Goal: Task Accomplishment & Management: Manage account settings

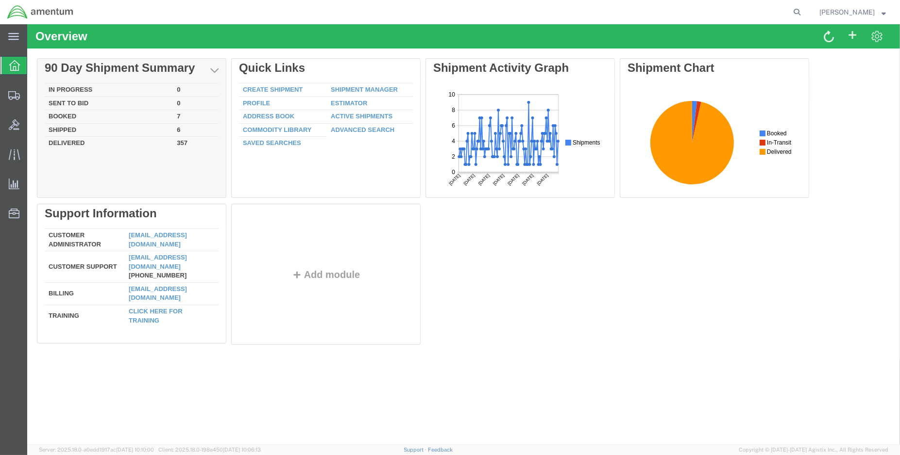
click at [64, 127] on td "Shipped" at bounding box center [109, 130] width 128 height 14
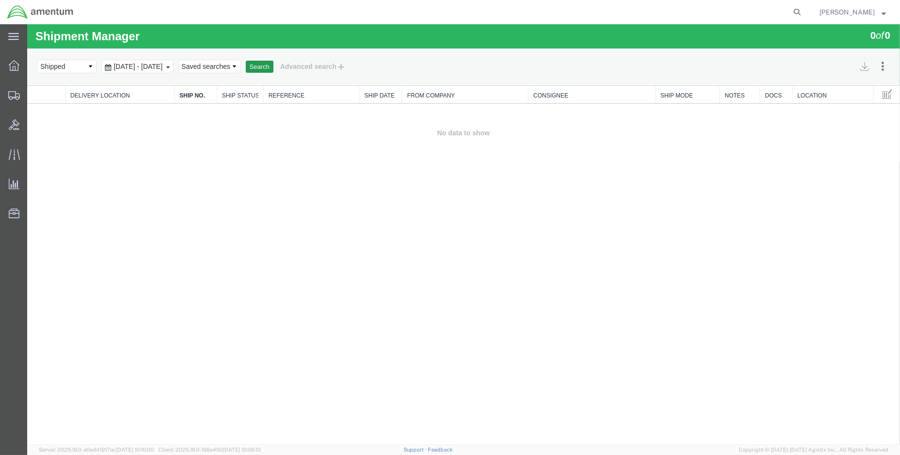
click at [273, 66] on button "Search" at bounding box center [260, 67] width 28 height 13
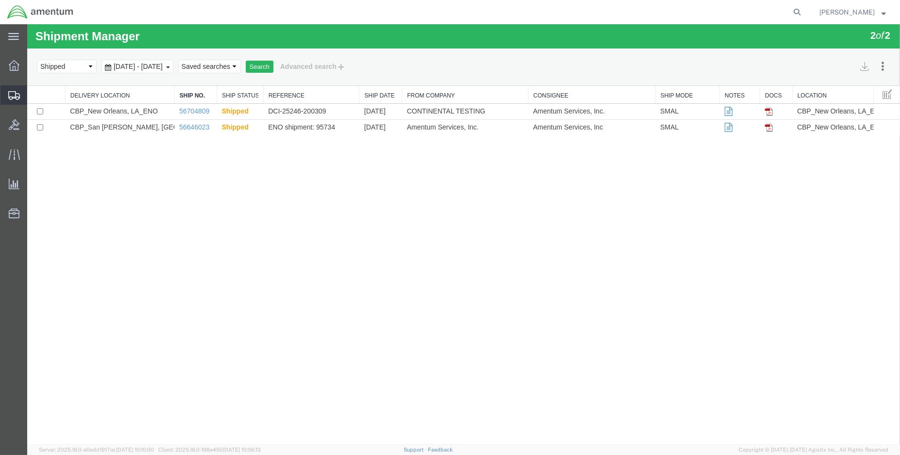
click at [0, 0] on span "Create Shipment" at bounding box center [0, 0] width 0 height 0
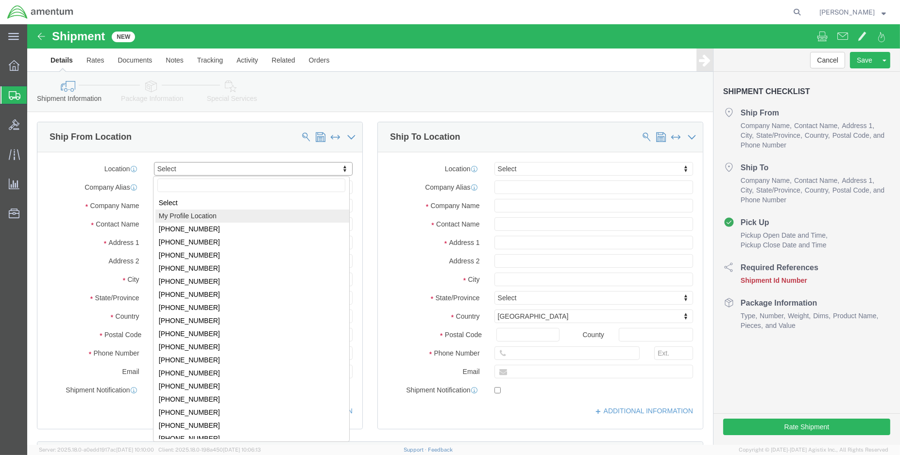
select select "MYPROFILE"
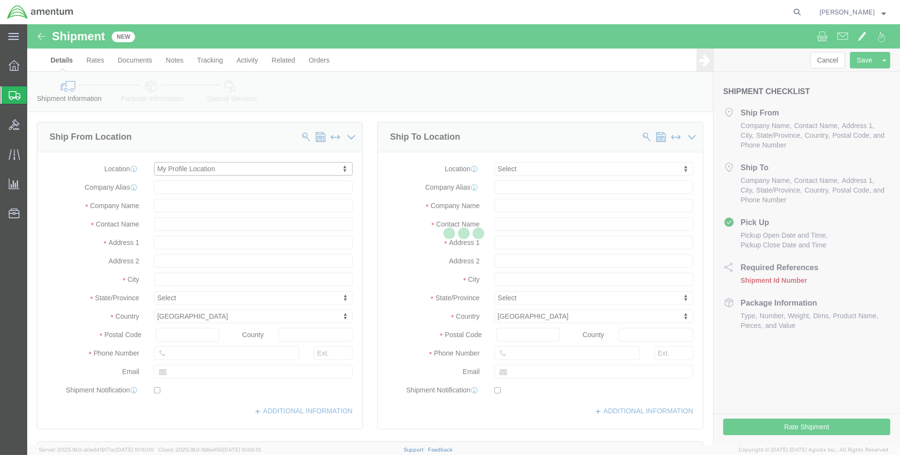
select select "LA"
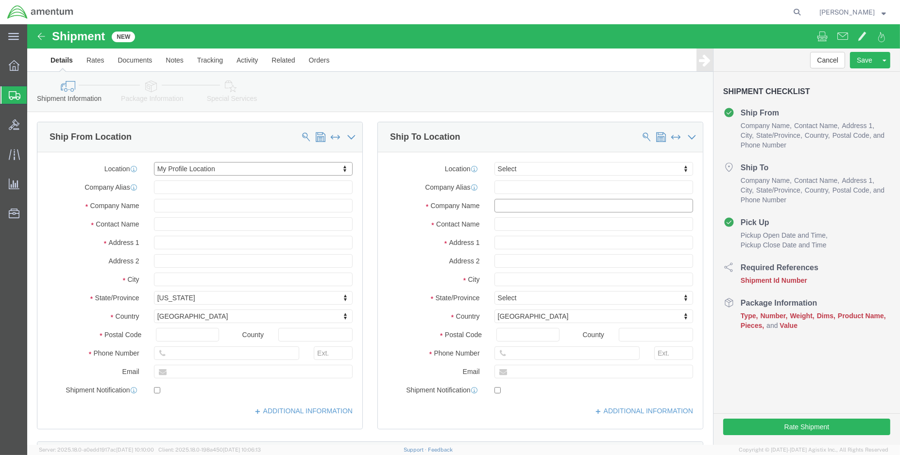
click input "text"
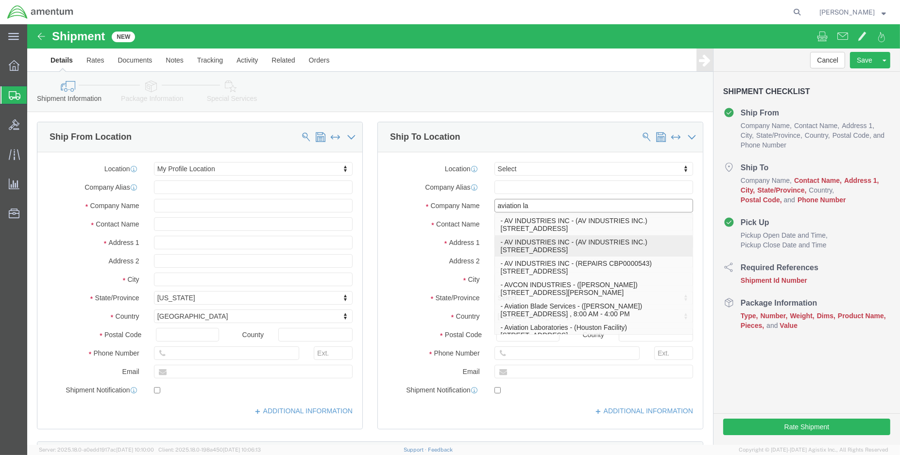
type input "aviation lab"
click p "- Aviation Laboratories - ([GEOGRAPHIC_DATA]) [STREET_ADDRESS]"
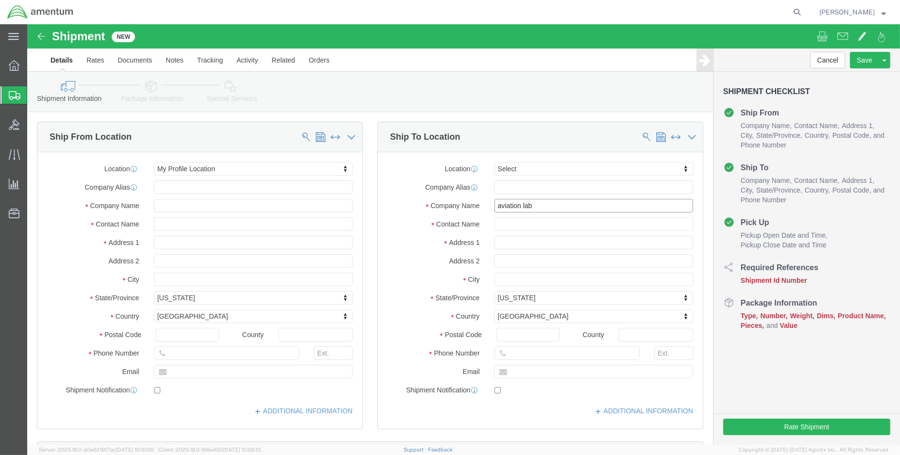
select select "[GEOGRAPHIC_DATA]"
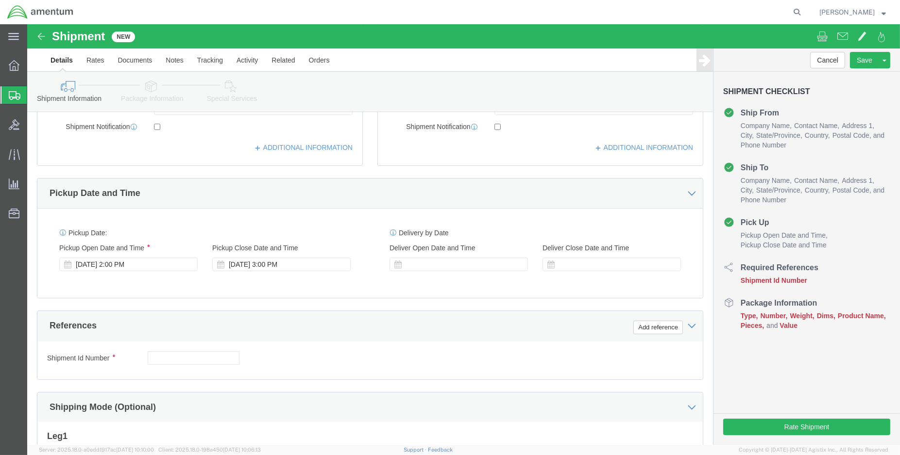
scroll to position [269, 0]
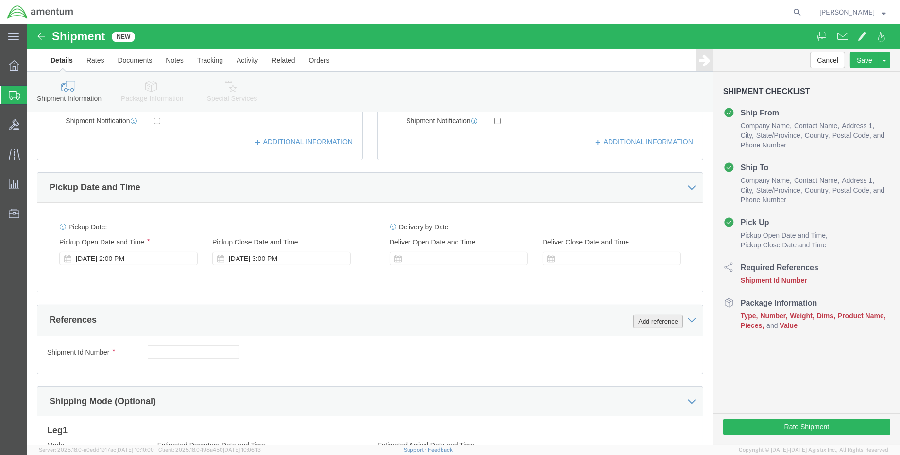
type input "Aviation Laboratories"
click button "Add reference"
drag, startPoint x: 616, startPoint y: 297, endPoint x: 605, endPoint y: 290, distance: 12.8
click button "Add reference"
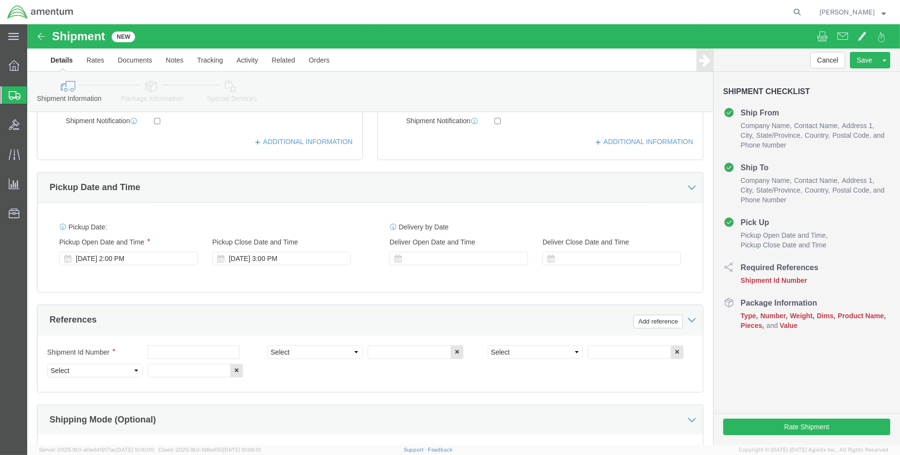
click div "Shipment Id Number Select Account Type Activity ID Airline Appointment Number A…"
click input "text"
type input "ENO shipment: fuel shipment"
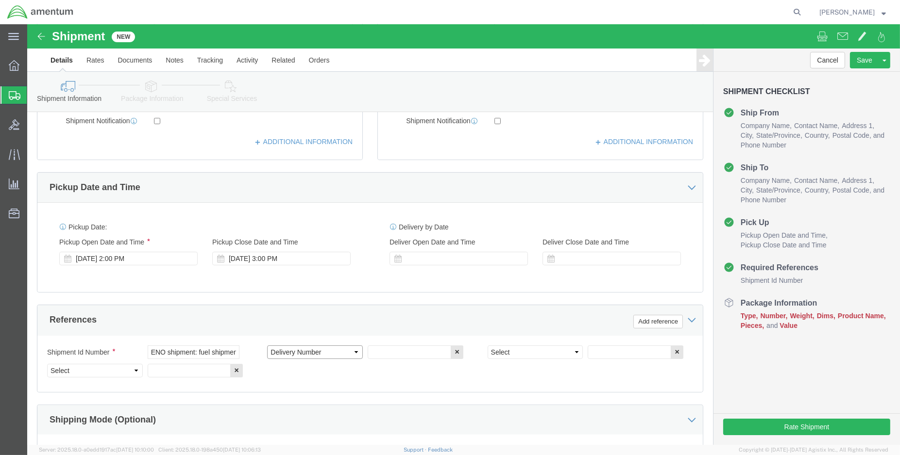
select select "DEPT"
type input "CBP"
select select "CUSTREF"
type input "F"
type input "JET A test kit"
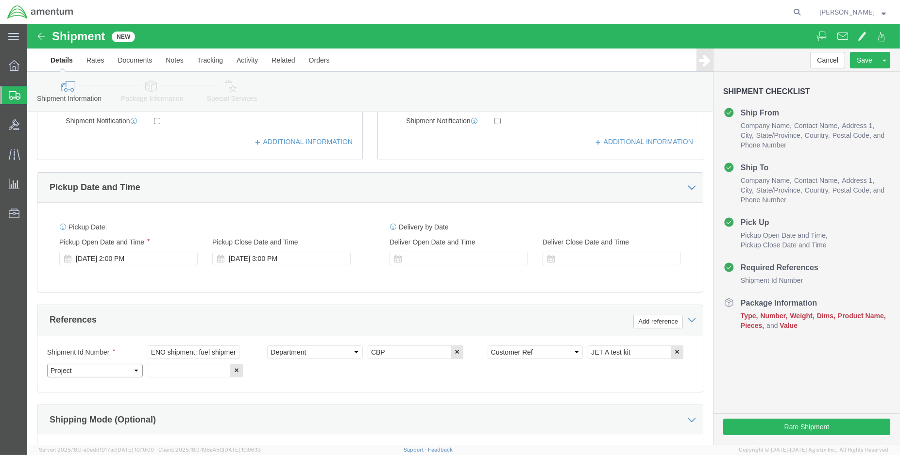
select select "PROJNUM"
paste input "6118.03.03.2219.000.ENO.0000"
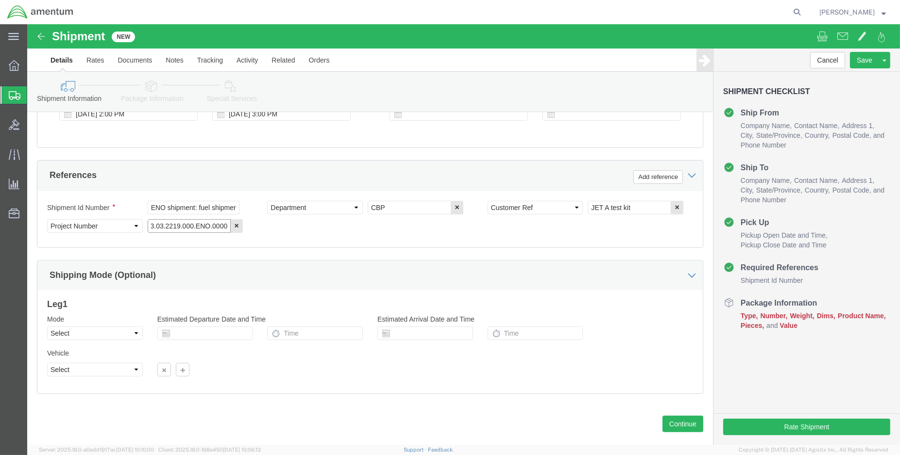
scroll to position [431, 0]
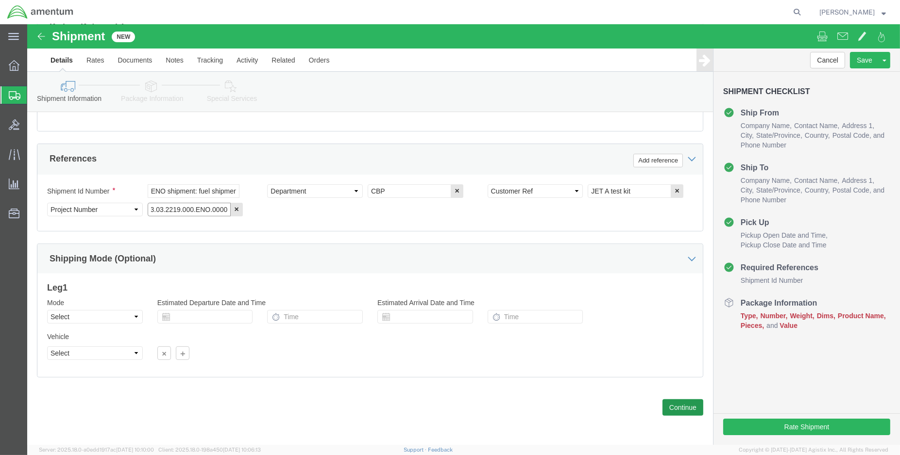
type input "6118.03.03.2219.000.ENO.0000"
click button "Continue"
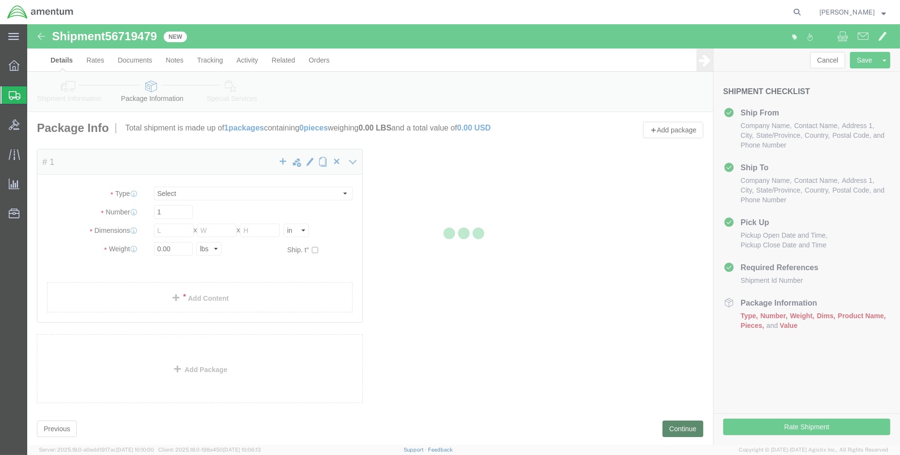
select select "CBOX"
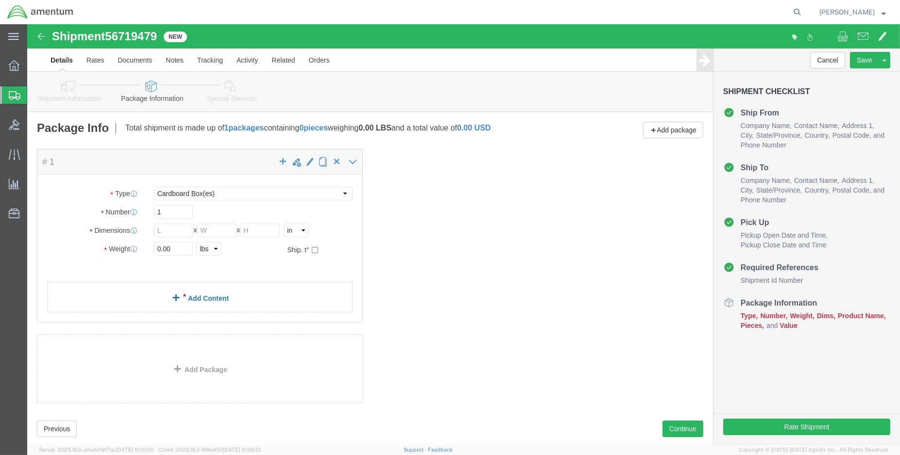
click div "Package Content # 1 x Package Type Select BCK Boxes Bale(s) Basket(s) Bolt(s) B…"
click input "text"
type input "10"
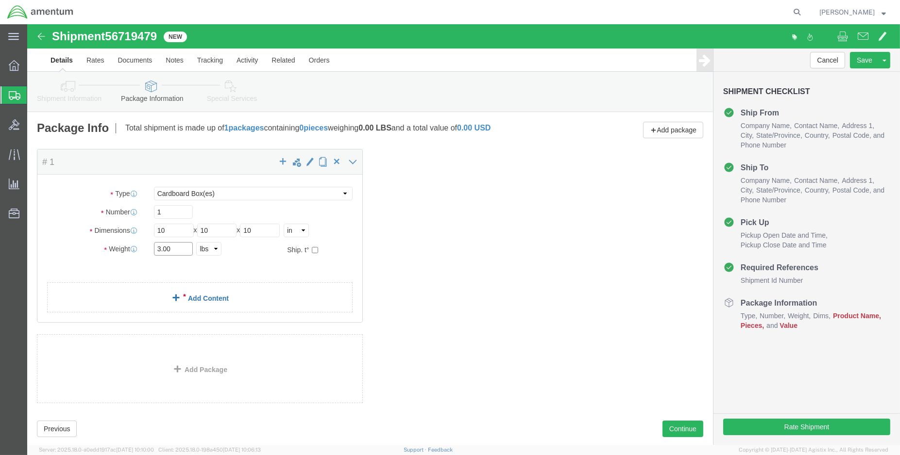
type input "3.00"
click link "Add Content"
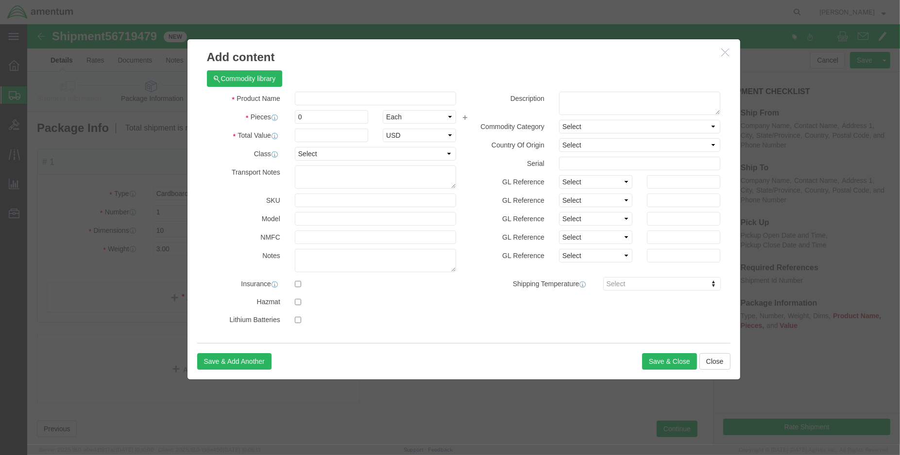
click div "Product Name Pieces 0 Select Bag Barrels 100Board Feet Bottle Box Blister Pack …"
click input "text"
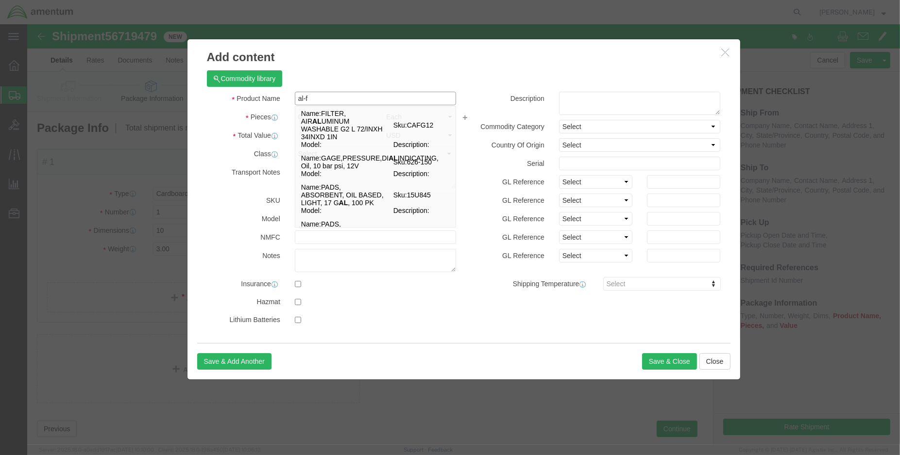
type input "al-ft"
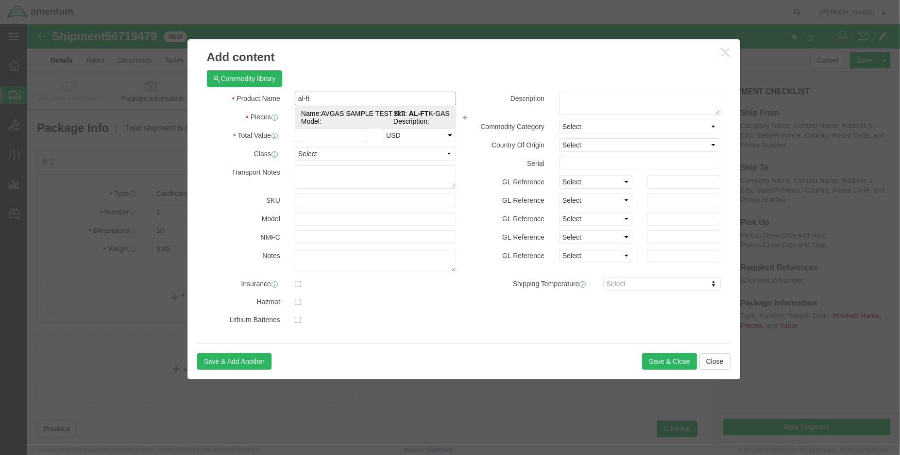
click td "Name: AVGAS SAMPLE TEST KIT"
select select "USD"
type input "AVGAS SAMPLE TEST KIT"
type input "AL-FTK-GAS"
type input "AVGAS SAMPLE TEST KIT"
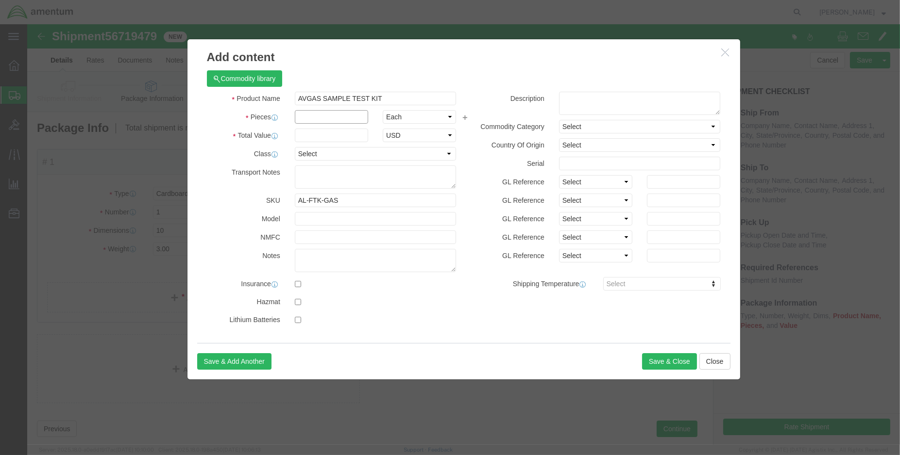
click input "text"
type input "1.00"
click input "text"
type input "300.00"
click input "checkbox"
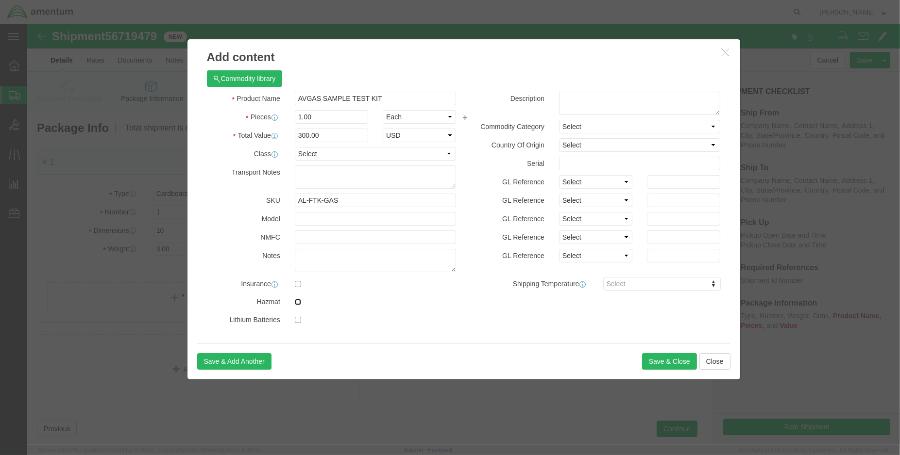
checkbox input "true"
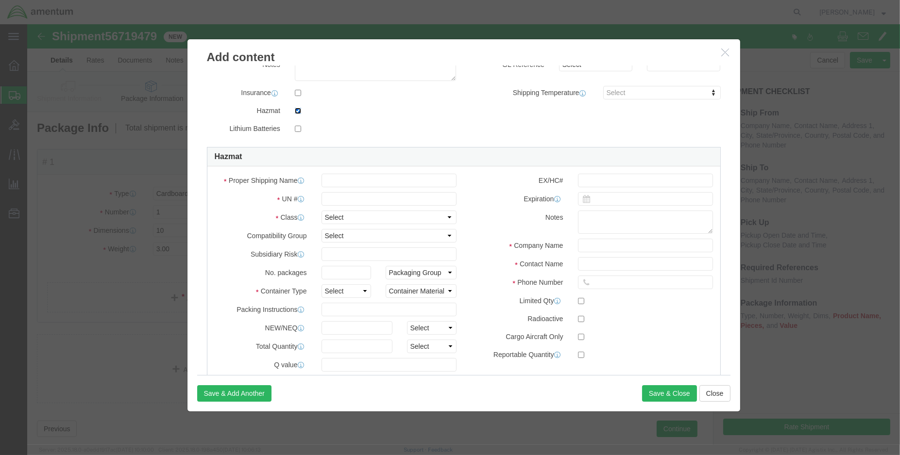
scroll to position [216, 0]
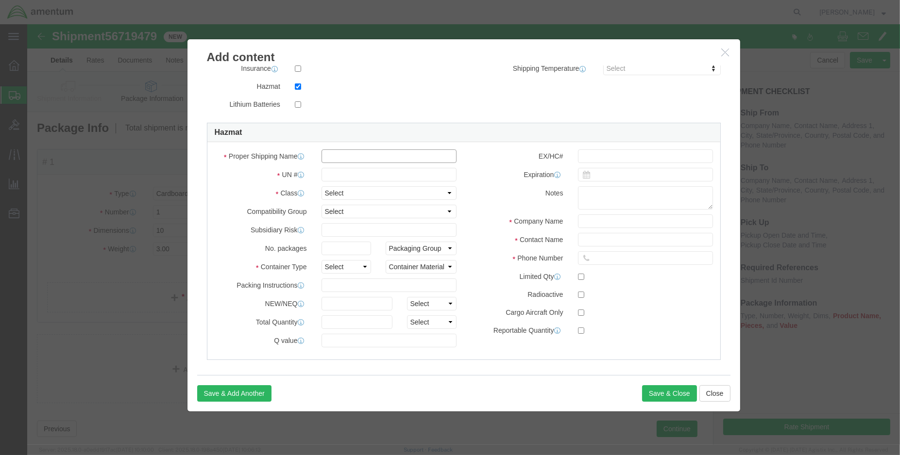
click input "text"
type input "f"
type input "FUEL, AVIATION, TURBINE ENGINE"
type input "1863"
click select "Select 1 Explosive 1.1 Explosive 1.2 Explosive 1.3 Explosive 1.4 Explosive 1.5 …"
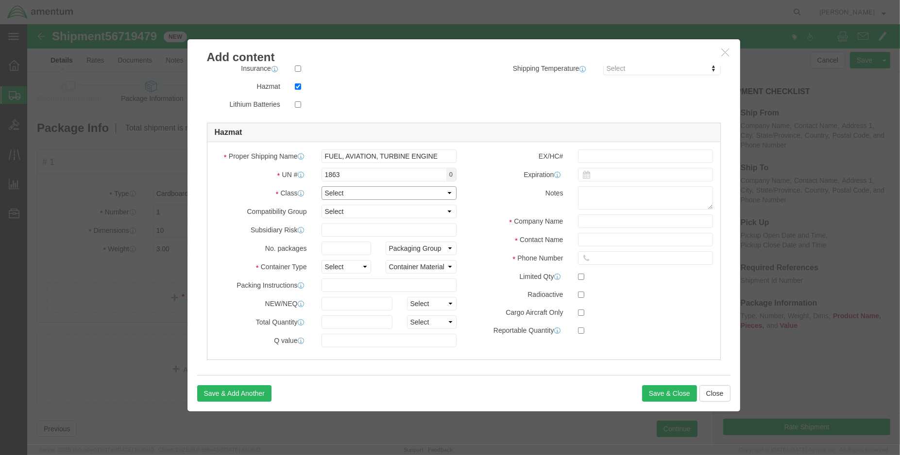
select select "3 Flammable Liquid"
click select "Select 1 Explosive 1.1 Explosive 1.2 Explosive 1.3 Explosive 1.4 Explosive 1.5 …"
click select "Select 1 - Drums 2 - Reserved 3 - Jerricans 4 - Boxes 5 - Bags 6 - Composite Pa…"
select select "BOXES"
click select "Select 1 - Drums 2 - Reserved 3 - Jerricans 4 - Boxes 5 - Bags 6 - Composite Pa…"
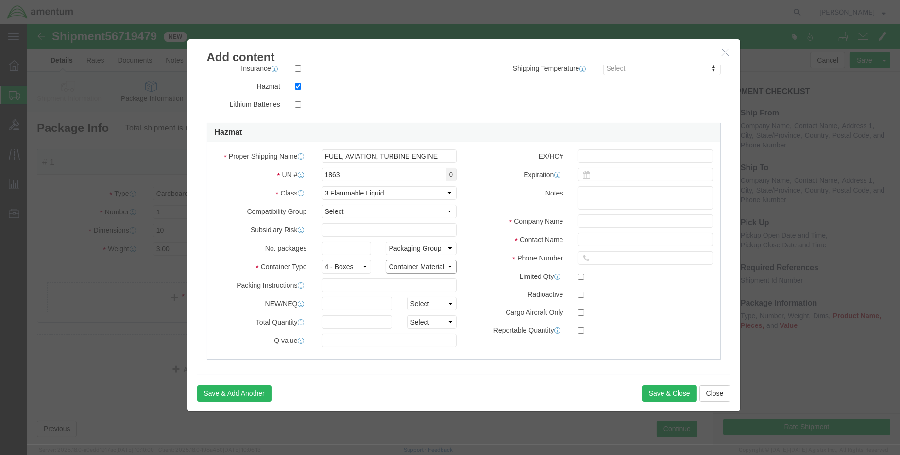
click select "Container Material A - Steel (all types and surface treatments) B - Aluminum C …"
select select "FIBERBOARD"
click select "Container Material A - Steel (all types and surface treatments) B - Aluminum C …"
click input "text"
type input "CHEMTREC CCN 216832"
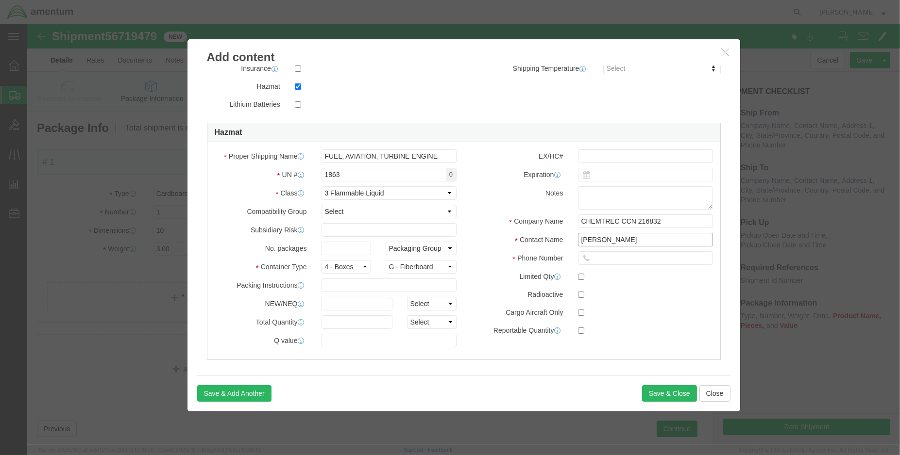
type input "[PERSON_NAME]"
type input "AMENTUM SERVICES"
type input "[PERSON_NAME]"
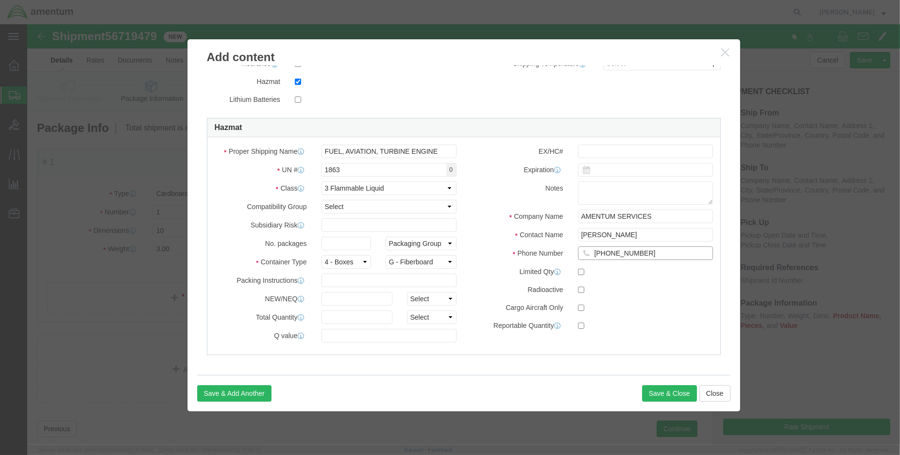
scroll to position [222, 0]
type input "[PHONE_NUMBER]"
click button "Save & Close"
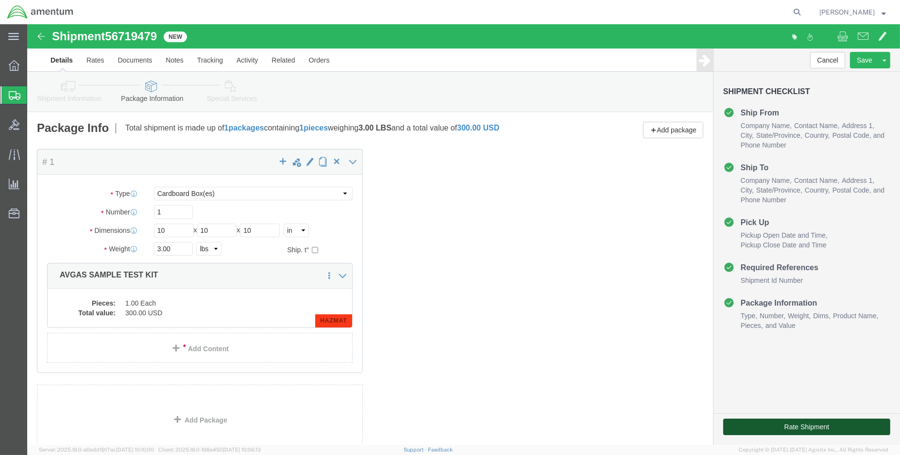
click button "Rate Shipment"
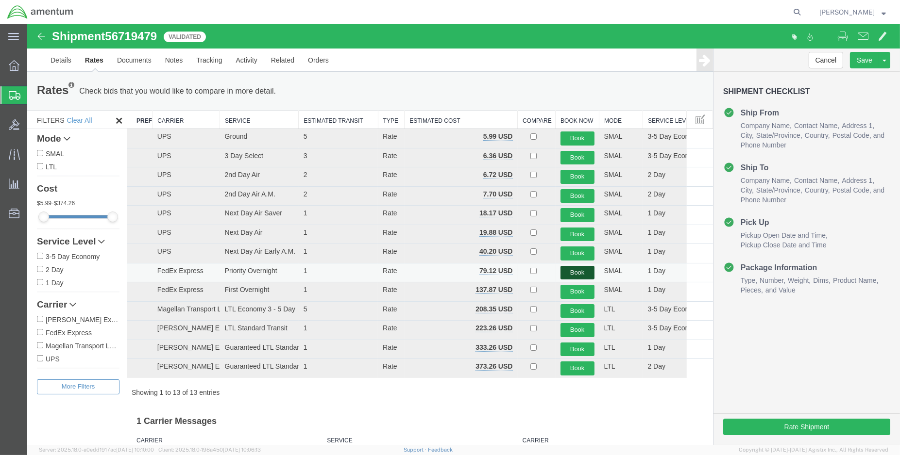
click at [577, 272] on button "Book" at bounding box center [577, 273] width 34 height 14
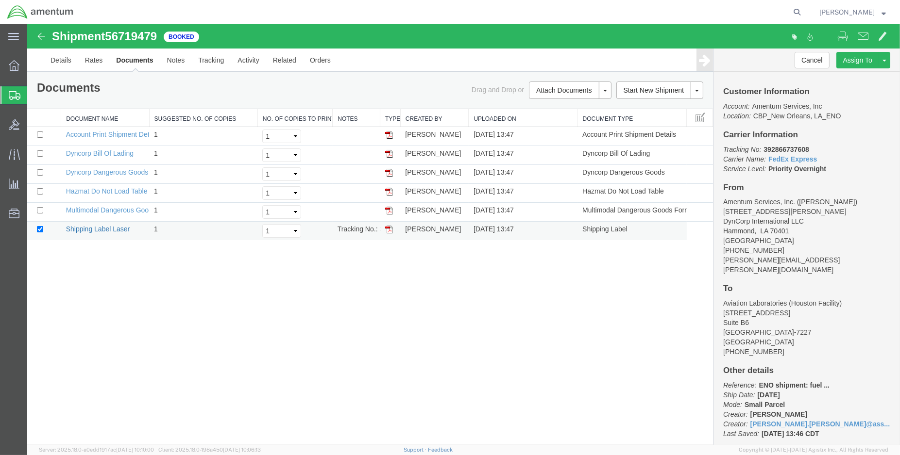
click at [104, 226] on link "Shipping Label Laser" at bounding box center [98, 229] width 64 height 8
drag, startPoint x: 820, startPoint y: 149, endPoint x: 764, endPoint y: 149, distance: 55.8
click at [764, 149] on p "Tracking No: 392866737608 Carrier Name: FedEx Express FedEx Express Service Lev…" at bounding box center [806, 159] width 167 height 29
copy b "392866737608"
click at [0, 0] on span "Create Shipment" at bounding box center [0, 0] width 0 height 0
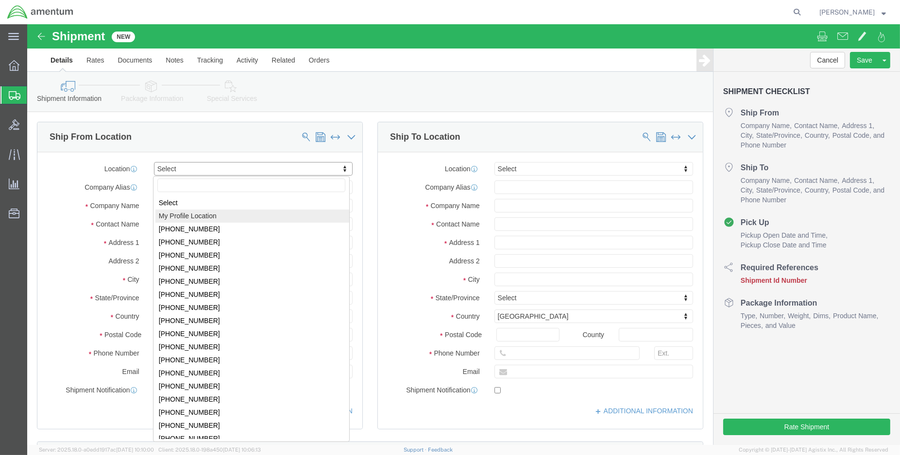
select select "MYPROFILE"
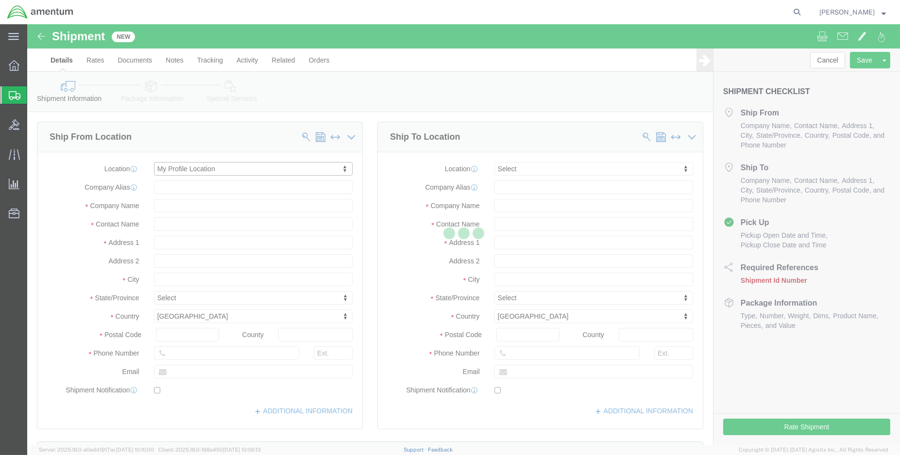
select select "LA"
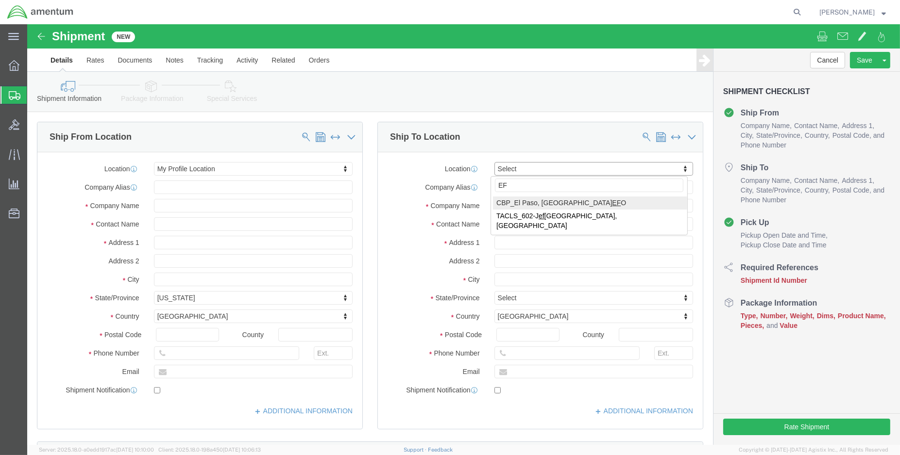
type input "EF"
select select "49831"
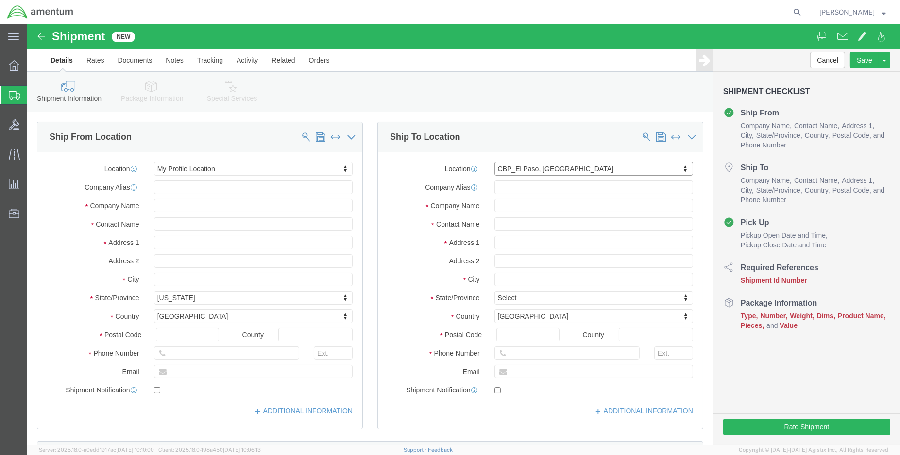
select select "[GEOGRAPHIC_DATA]"
drag, startPoint x: 526, startPoint y: 200, endPoint x: 453, endPoint y: 223, distance: 76.3
click div "Location [GEOGRAPHIC_DATA] Select My Profile Location [PHONE_NUMBER] [PHONE_NUM…"
type input "[PERSON_NAME]"
type input "m"
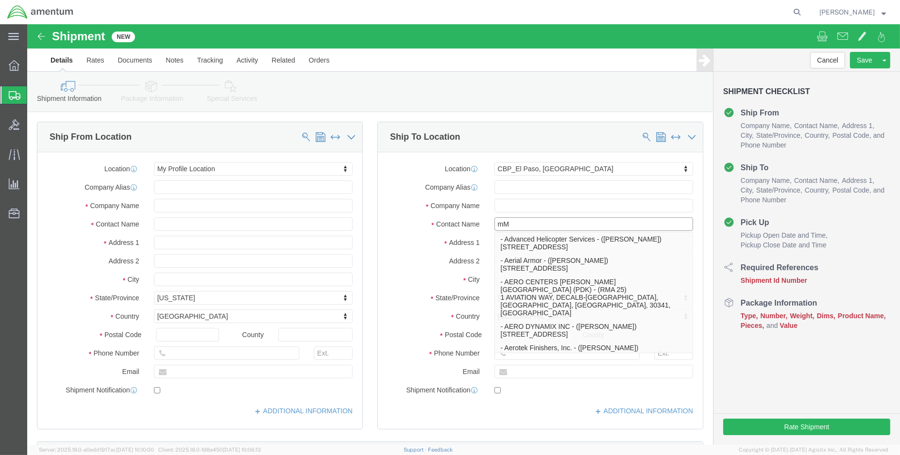
type input "m"
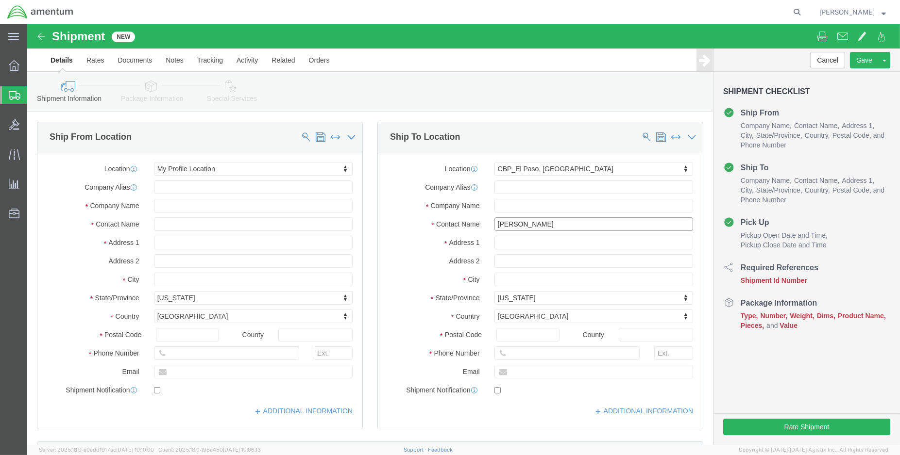
type input "[PERSON_NAME]"
drag, startPoint x: 584, startPoint y: 350, endPoint x: 470, endPoint y: 356, distance: 114.3
click div "Location [GEOGRAPHIC_DATA] Select My Profile Location [PHONE_NUMBER] [PHONE_NUM…"
type input "[PERSON_NAME][EMAIL_ADDRESS][PERSON_NAME][DOMAIN_NAME]"
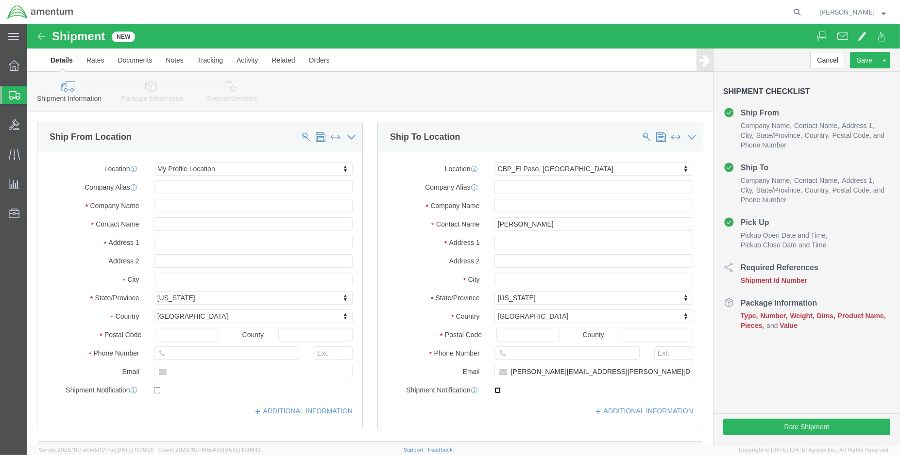
checkbox input "true"
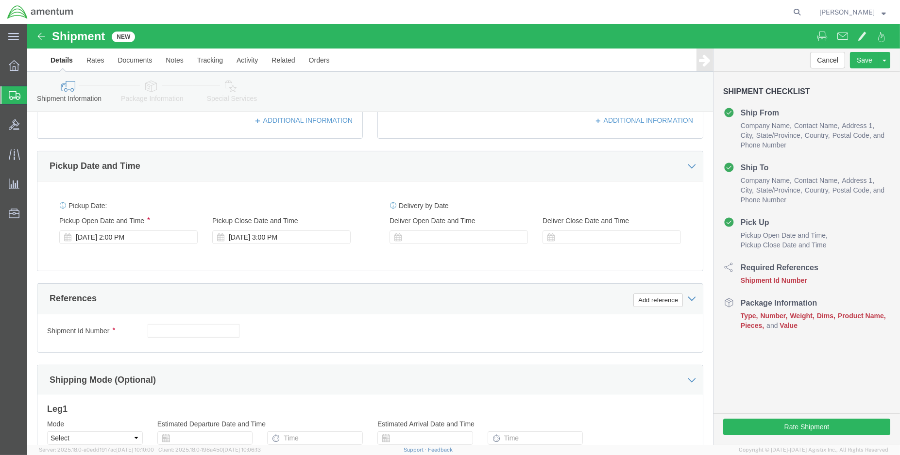
scroll to position [323, 0]
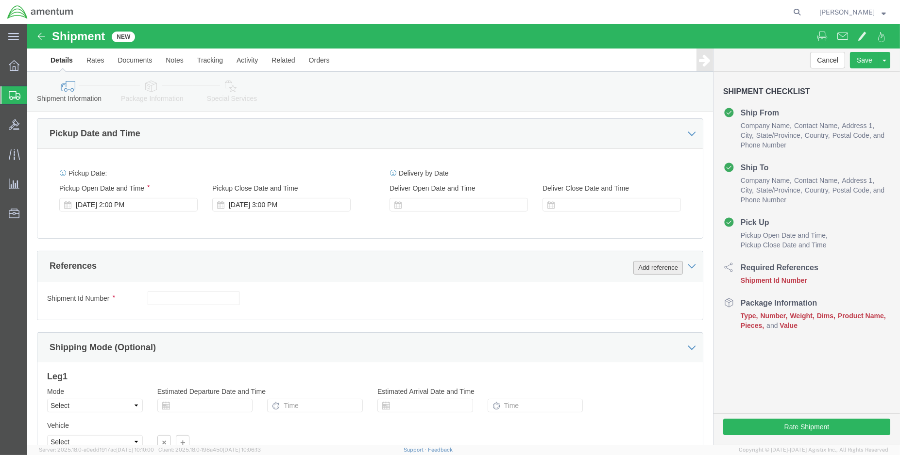
click button "Add reference"
drag, startPoint x: 624, startPoint y: 239, endPoint x: 606, endPoint y: 239, distance: 17.5
click button "Add reference"
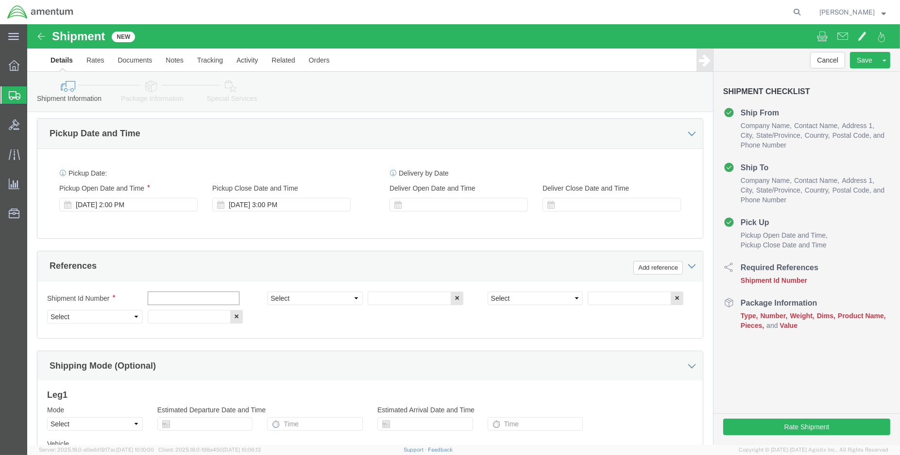
click input "text"
type input "ENO Shipment [DATE] NRFI"
type input "d"
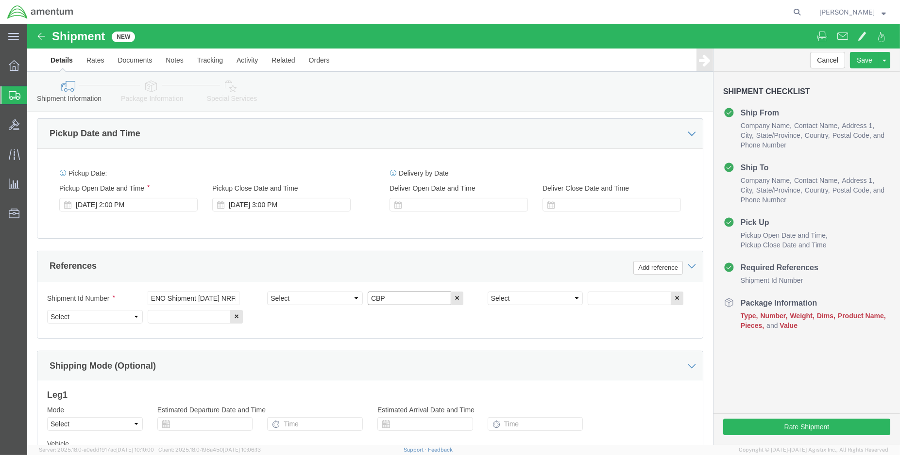
type input "CBP"
click select "Select Account Type Activity ID Airline Appointment Number ASN Batch Request # …"
select select "DEPT"
click select "Select Account Type Activity ID Airline Appointment Number ASN Batch Request # …"
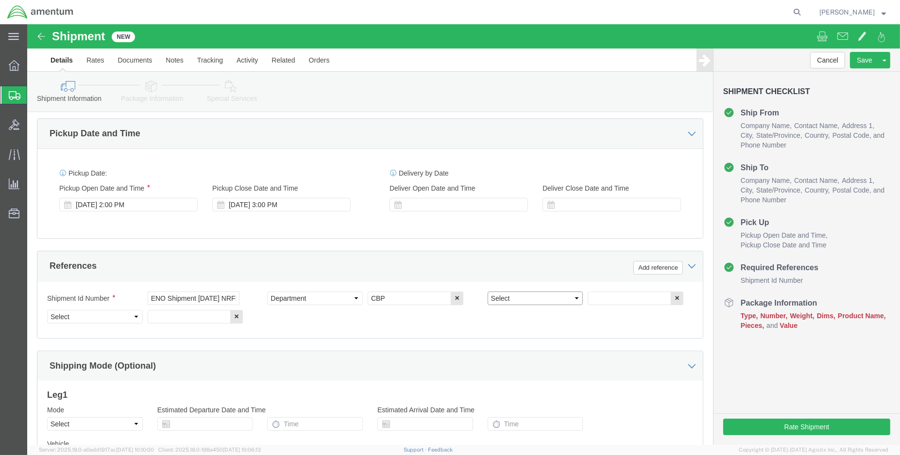
select select "CUSTREF"
click select "Select Account Type Activity ID Airline Appointment Number ASN Batch Request # …"
click input "text"
click input "EFO usage:"
type input "EFO usage: 328912"
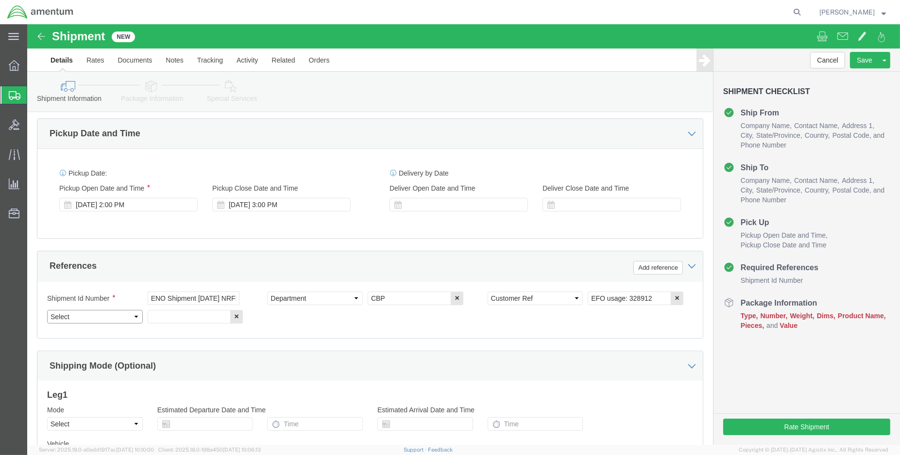
click select "Select Account Type Activity ID Airline Appointment Number ASN Batch Request # …"
select select "PROJNUM"
click select "Select Account Type Activity ID Airline Appointment Number ASN Batch Request # …"
paste input "6118.03.03.2219.000.ENO.0000"
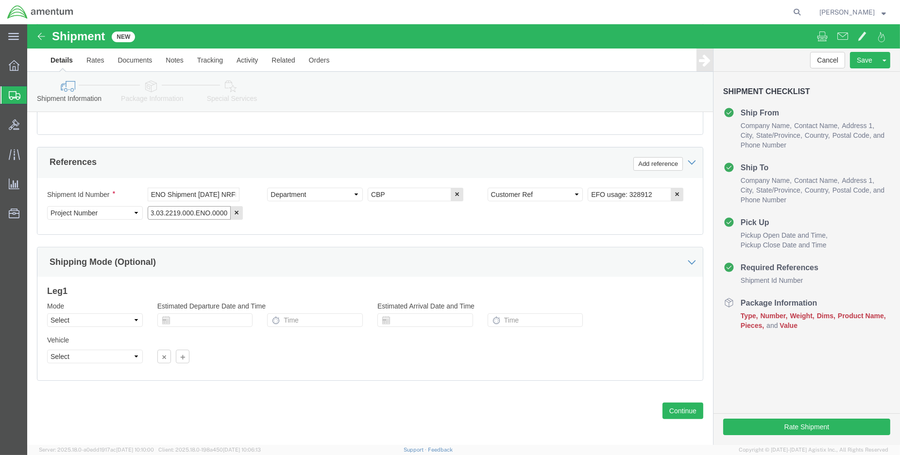
scroll to position [431, 0]
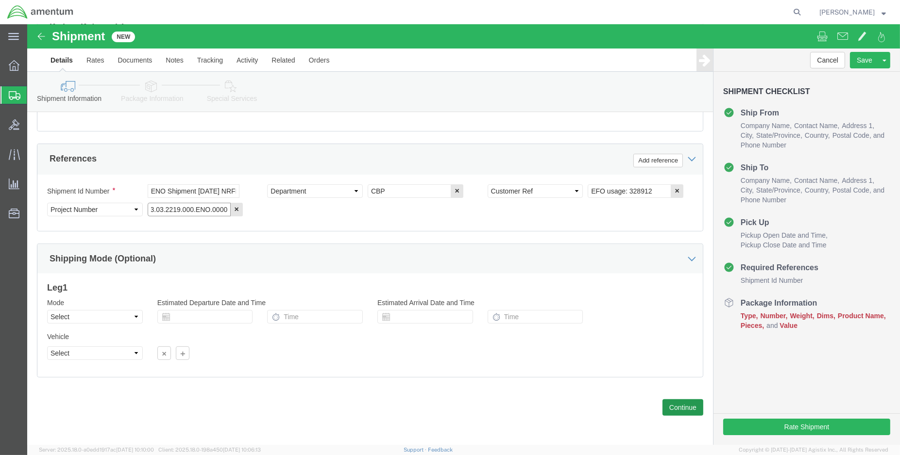
type input "6118.03.03.2219.000.ENO.0000"
click button "Continue"
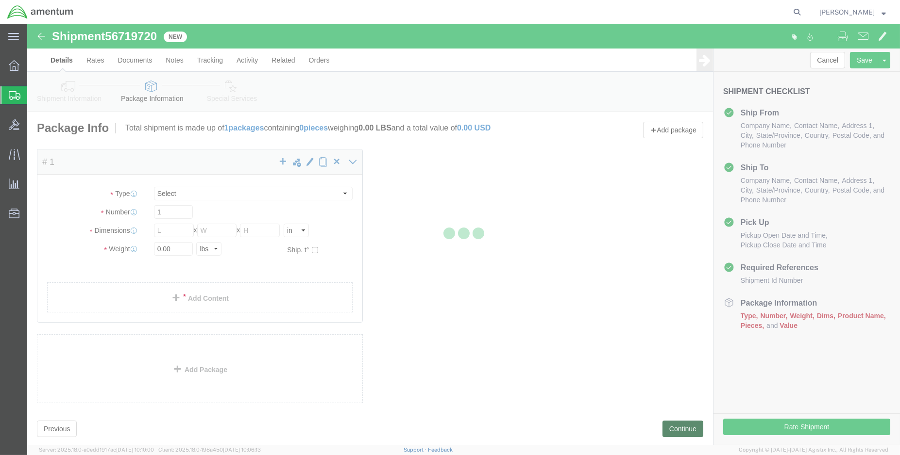
select select "CBOX"
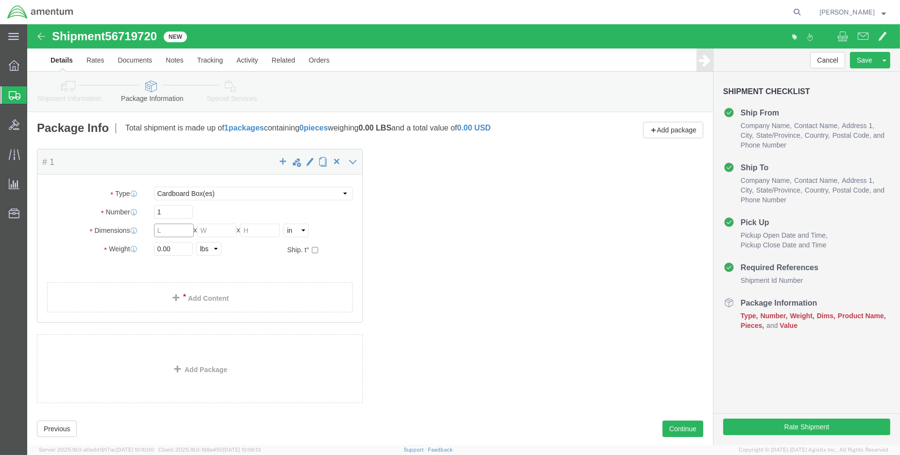
click input "text"
type input "18"
type input "12"
type input "9.00"
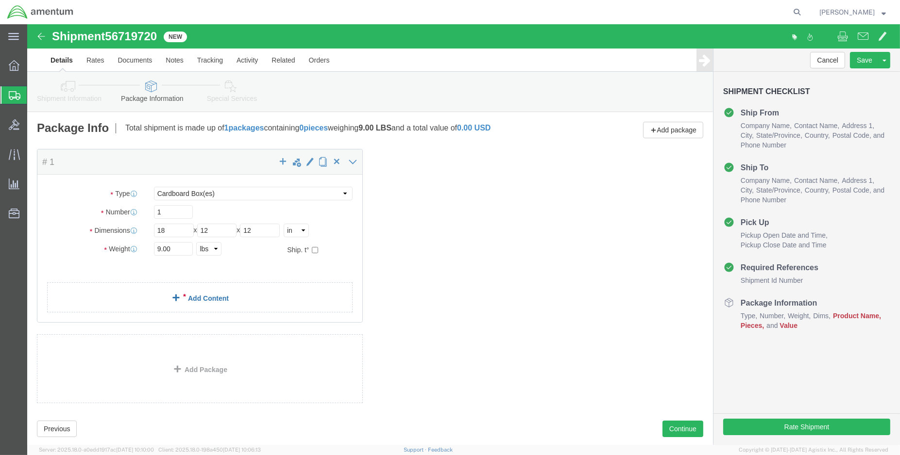
click span
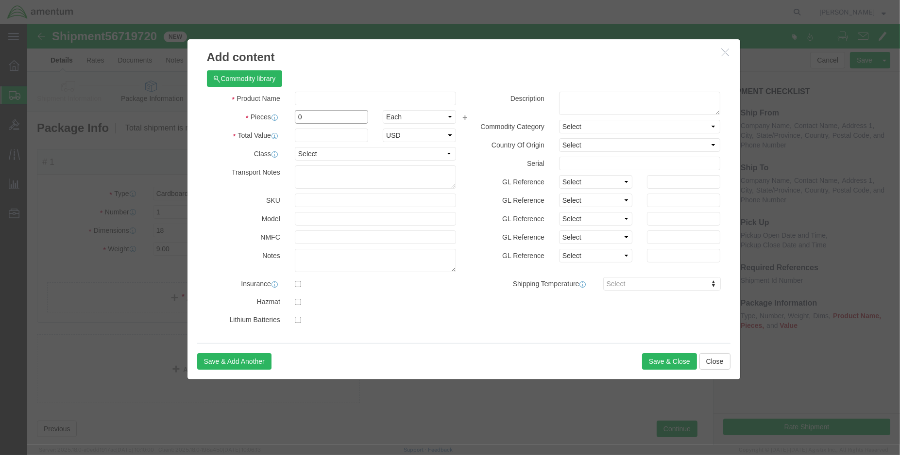
click input "0"
click input "text"
type input "a"
type input "ACFT PARTS FROM ENO 9/2025 NRFI"
type input "5.00"
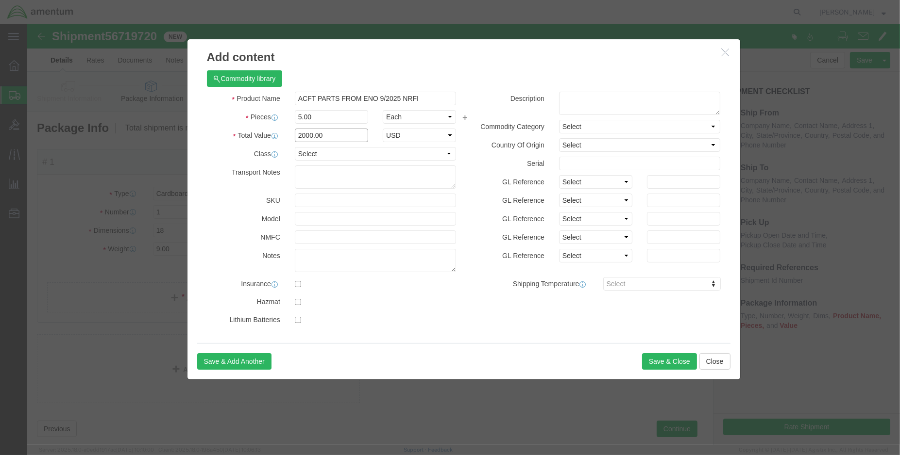
type input "2000.00"
select select "USD"
click button "Save & Close"
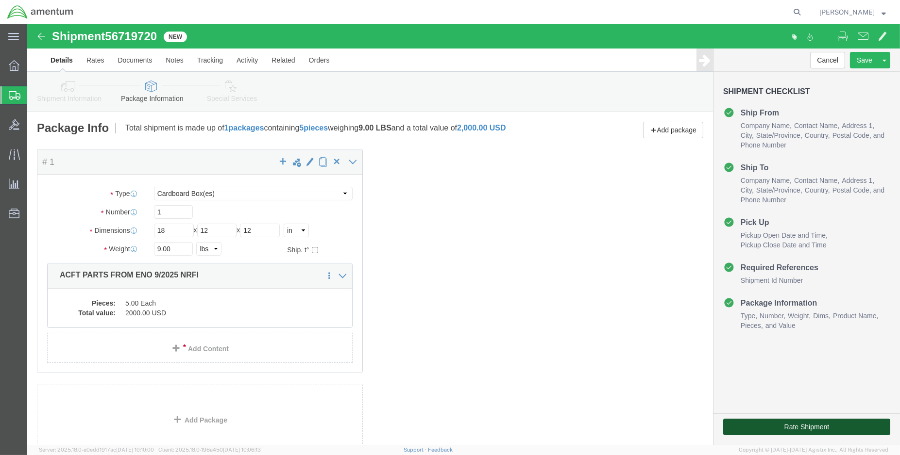
click button "Rate Shipment"
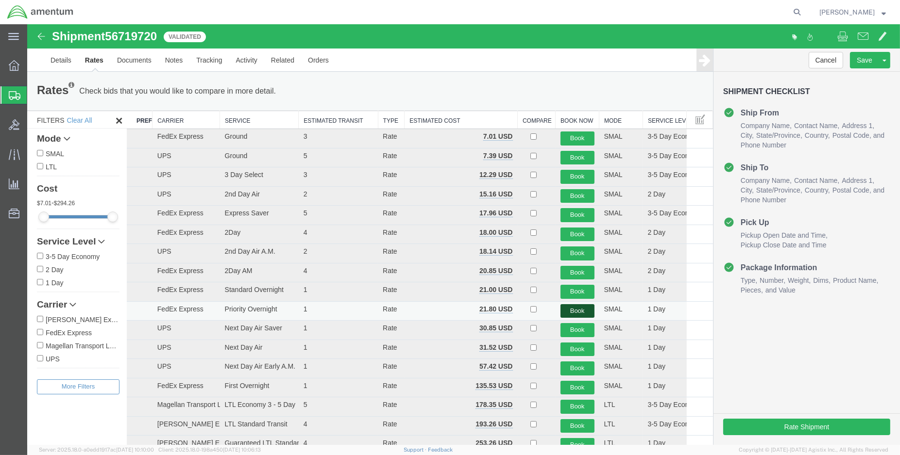
click at [577, 309] on button "Book" at bounding box center [577, 311] width 34 height 14
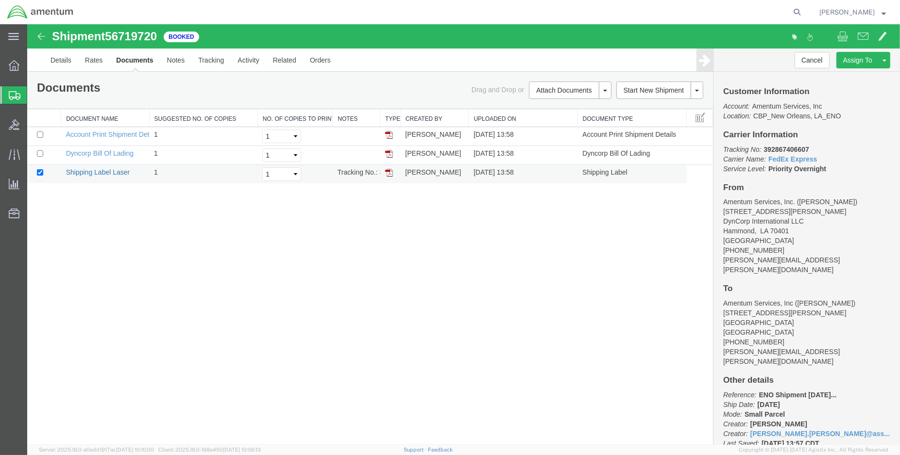
click at [113, 174] on link "Shipping Label Laser" at bounding box center [98, 172] width 64 height 8
drag, startPoint x: 810, startPoint y: 145, endPoint x: 765, endPoint y: 148, distance: 45.2
click at [765, 148] on p "Tracking No: 392867406607 Carrier Name: FedEx Express FedEx Express Service Lev…" at bounding box center [806, 159] width 167 height 29
copy b "392867406607"
click at [63, 63] on link "Details" at bounding box center [61, 60] width 34 height 23
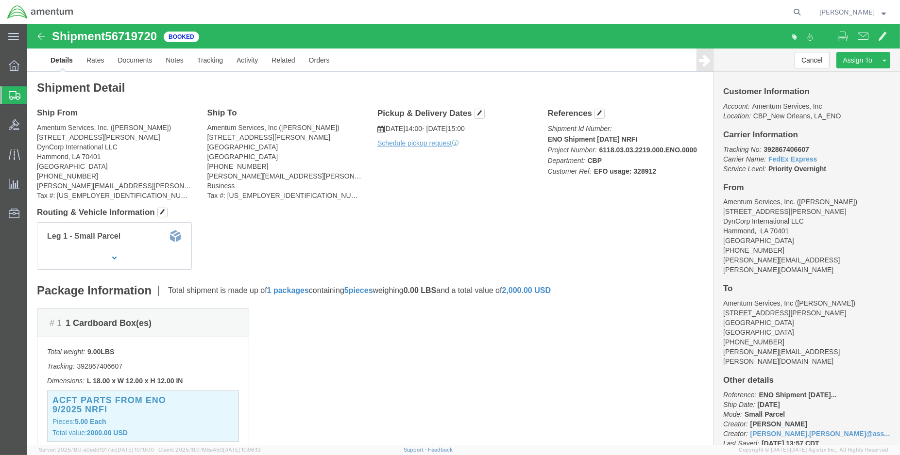
click div "Pickup & Delivery Dates [DATE] 14:00 - [DATE] 15:00 Schedule pickup request Edi…"
click link "Schedule pickup request"
click button "button"
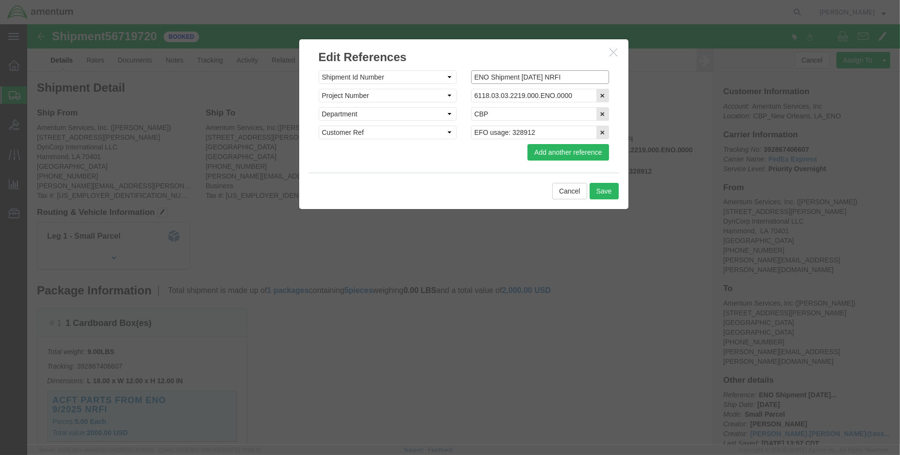
click input "ENO Shipment [DATE] NRFI"
click input "ENO Shipment [DATE] NRFI ("
type input "ENO Shipment [DATE] NRFI (96144)"
click button "Save"
